Goal: Entertainment & Leisure: Consume media (video, audio)

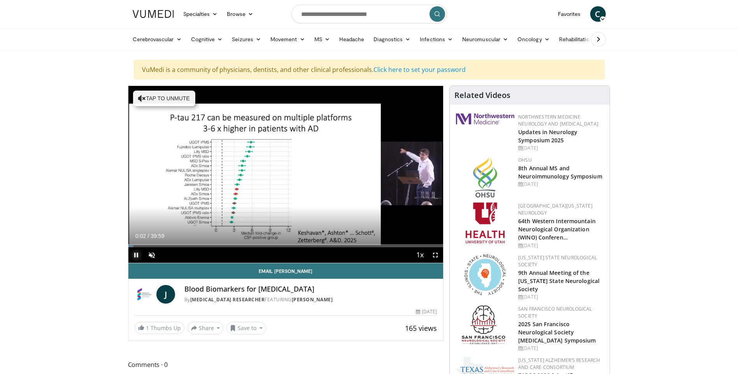
click at [138, 256] on span "Video Player" at bounding box center [136, 255] width 16 height 16
click at [152, 257] on span "Video Player" at bounding box center [152, 255] width 16 height 16
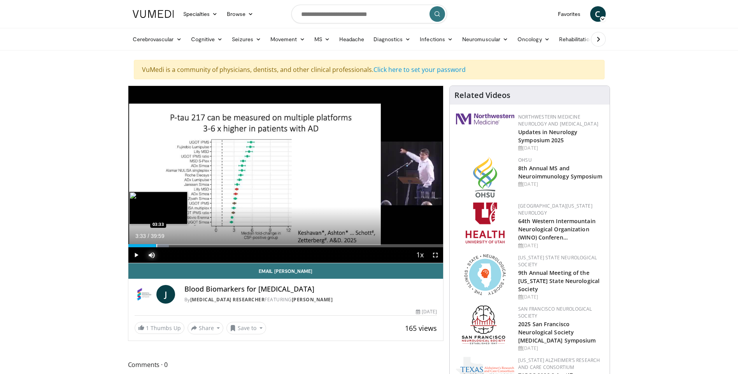
click at [156, 246] on div "Progress Bar" at bounding box center [156, 245] width 1 height 3
click at [147, 246] on div "Progress Bar" at bounding box center [147, 245] width 1 height 3
click at [194, 247] on div "Current Time 9:07 / Duration 39:59 Pause Skip Backward Skip Forward Mute 56% Lo…" at bounding box center [285, 255] width 315 height 16
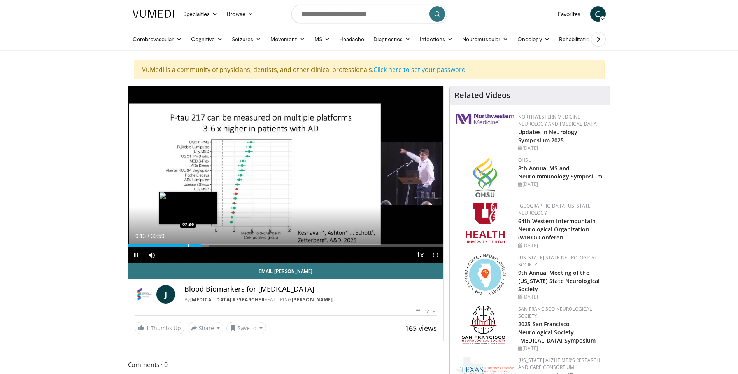
click at [188, 246] on div "Progress Bar" at bounding box center [188, 245] width 1 height 3
click at [199, 246] on div "Progress Bar" at bounding box center [199, 245] width 1 height 3
click at [135, 255] on span "Video Player" at bounding box center [136, 255] width 16 height 16
click at [196, 245] on div "Loaded : 27.09% 09:49 08:41" at bounding box center [285, 245] width 315 height 3
click at [136, 254] on span "Video Player" at bounding box center [136, 255] width 16 height 16
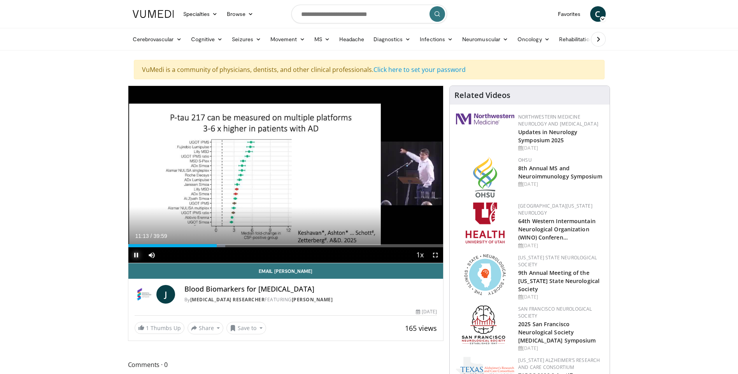
click at [137, 256] on span "Video Player" at bounding box center [136, 255] width 16 height 16
click at [138, 257] on span "Video Player" at bounding box center [136, 255] width 16 height 16
